Goal: Task Accomplishment & Management: Manage account settings

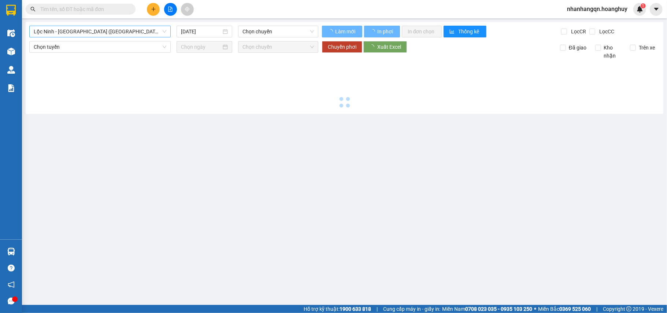
click at [109, 34] on span "Lộc Ninh - [GEOGRAPHIC_DATA] ([GEOGRAPHIC_DATA])" at bounding box center [100, 31] width 133 height 11
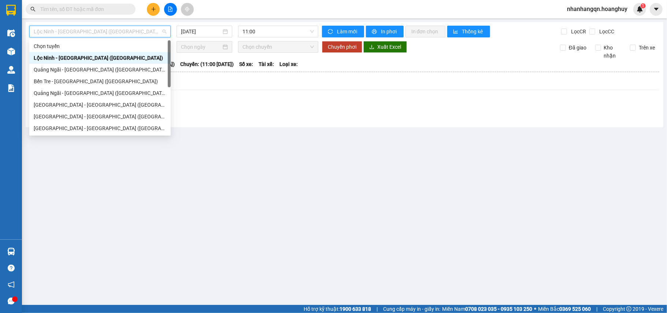
click at [90, 70] on div "Quảng Ngãi - [GEOGRAPHIC_DATA] ([GEOGRAPHIC_DATA])" at bounding box center [100, 70] width 133 height 8
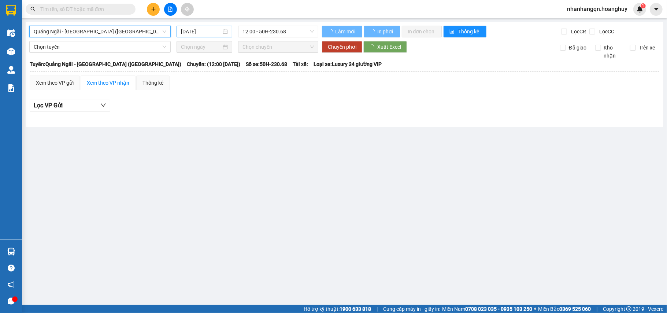
click at [205, 36] on div "[DATE]" at bounding box center [205, 32] width 56 height 12
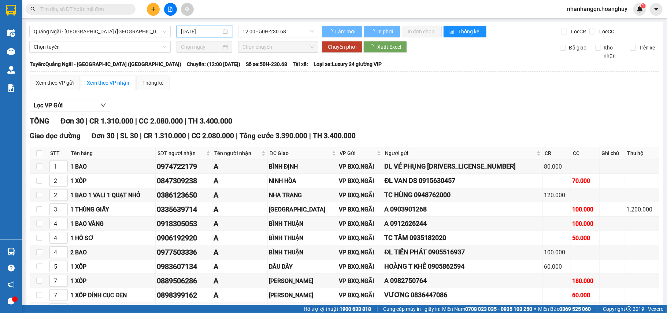
click at [205, 33] on input "[DATE]" at bounding box center [201, 31] width 40 height 8
click at [200, 97] on div "13" at bounding box center [199, 96] width 9 height 9
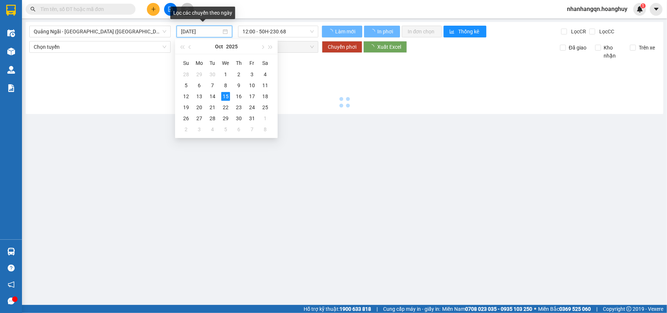
click at [199, 97] on div at bounding box center [344, 85] width 630 height 51
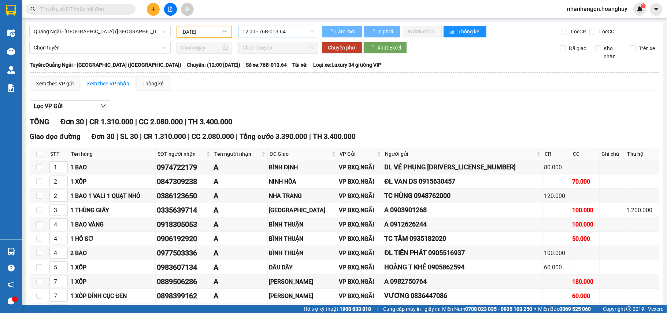
type input "[DATE]"
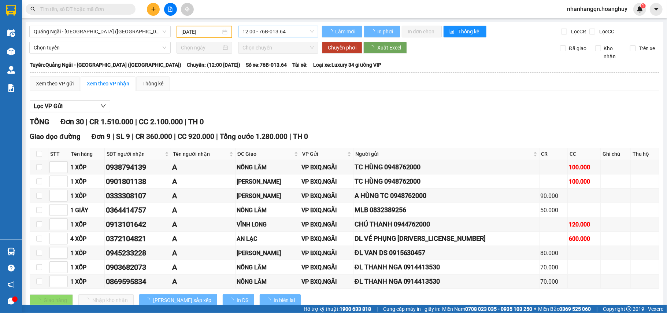
click at [276, 34] on span "12:00 - 76B-013.64" at bounding box center [277, 31] width 71 height 11
click at [408, 122] on div "TỔNG Đơn 30 | CR 1.510.000 | CC 2.100.000 | TH 0" at bounding box center [345, 121] width 630 height 11
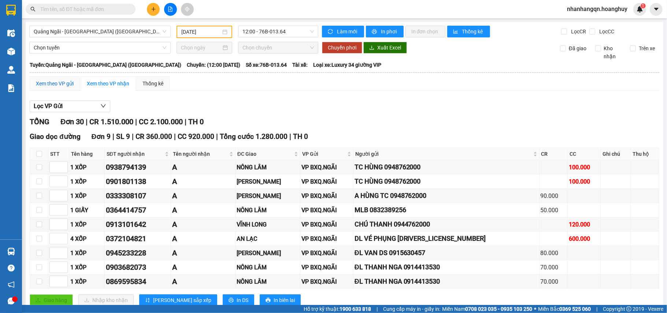
click at [62, 82] on div "Xem theo VP gửi" at bounding box center [55, 83] width 38 height 8
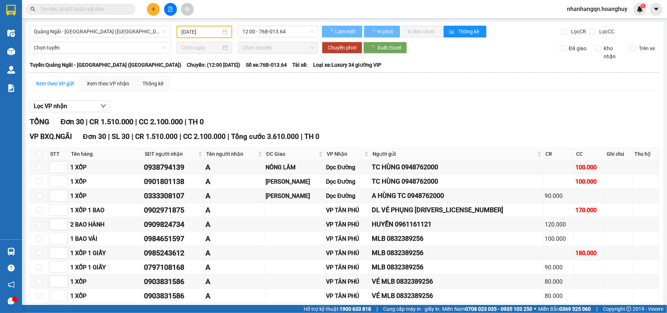
scroll to position [244, 0]
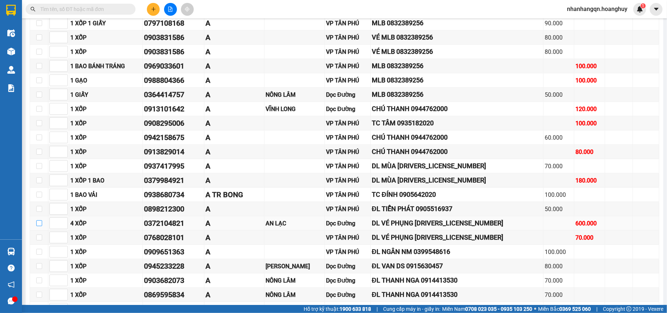
click at [40, 226] on input "checkbox" at bounding box center [39, 223] width 6 height 6
checkbox input "true"
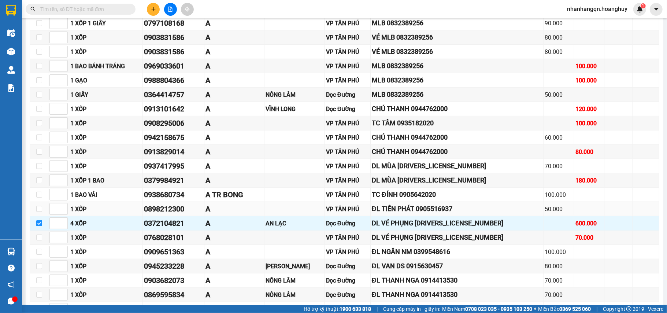
scroll to position [333, 0]
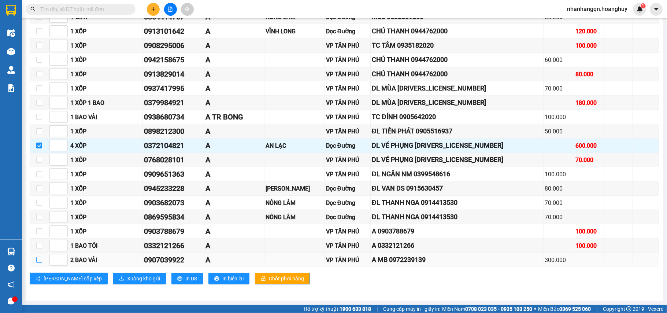
click at [40, 260] on input "checkbox" at bounding box center [39, 260] width 6 height 6
checkbox input "true"
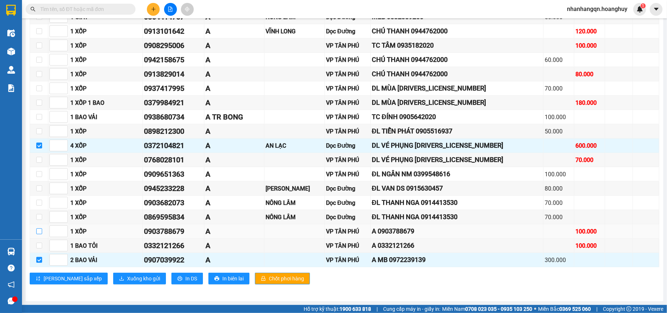
click at [38, 230] on input "checkbox" at bounding box center [39, 231] width 6 height 6
checkbox input "true"
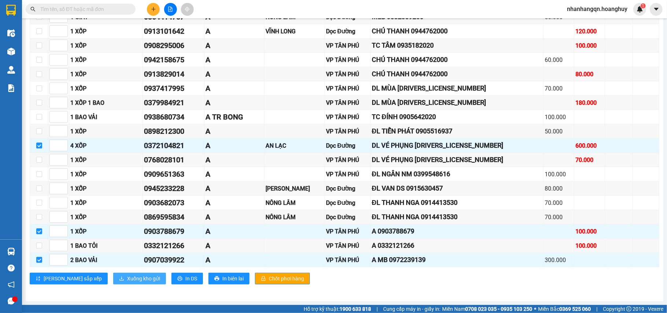
click at [127, 276] on span "Xuống kho gửi" at bounding box center [143, 278] width 33 height 8
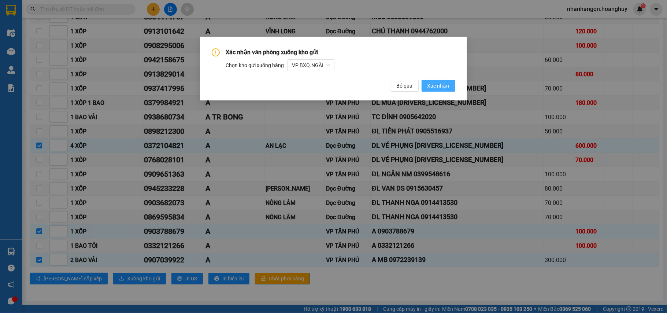
click at [437, 84] on span "Xác nhận" at bounding box center [438, 86] width 22 height 8
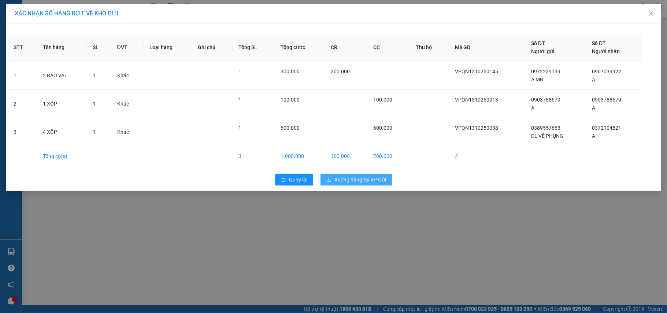
click at [346, 179] on span "Xuống hàng tại VP Gửi" at bounding box center [360, 179] width 52 height 8
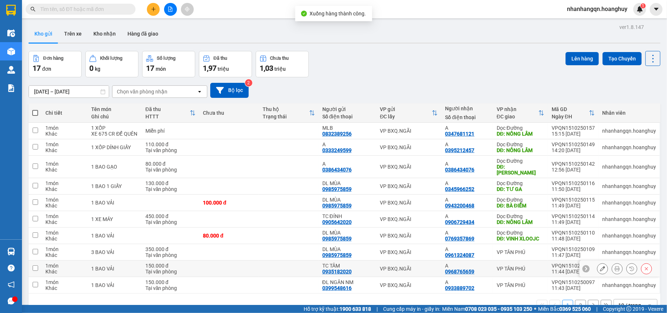
scroll to position [34, 0]
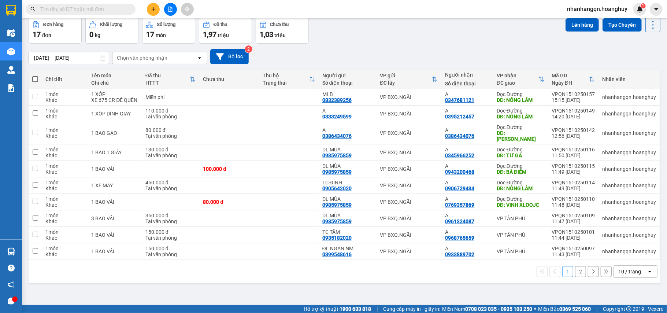
click at [575, 266] on button "2" at bounding box center [580, 271] width 11 height 11
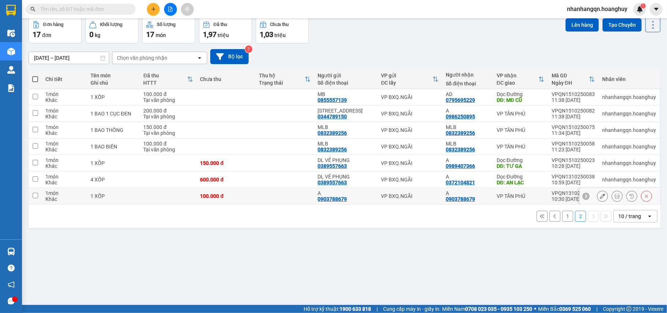
click at [645, 200] on div at bounding box center [646, 195] width 11 height 11
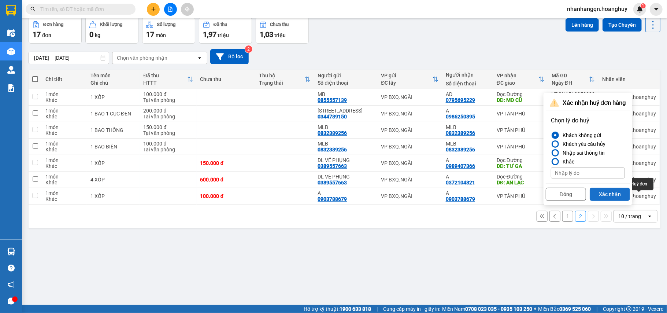
click at [610, 197] on button "Xác nhận" at bounding box center [610, 194] width 40 height 13
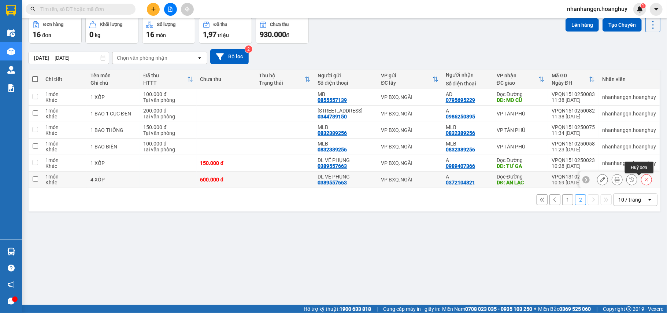
click at [641, 185] on button at bounding box center [646, 179] width 10 height 13
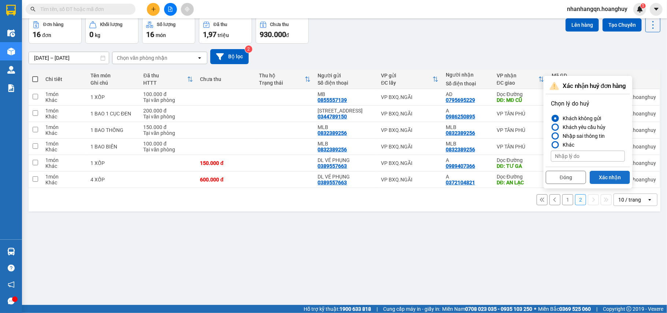
click at [613, 182] on button "Xác nhận" at bounding box center [610, 177] width 40 height 13
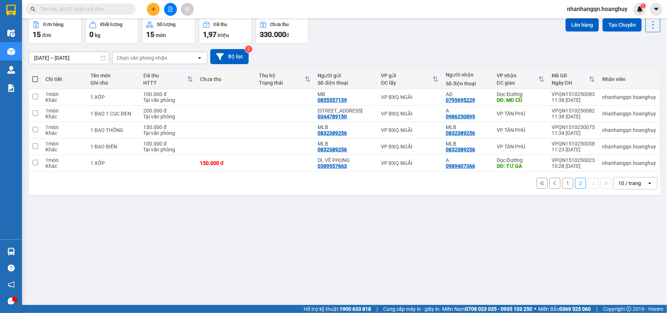
click at [562, 185] on button "1" at bounding box center [567, 183] width 11 height 11
